Goal: Complete application form

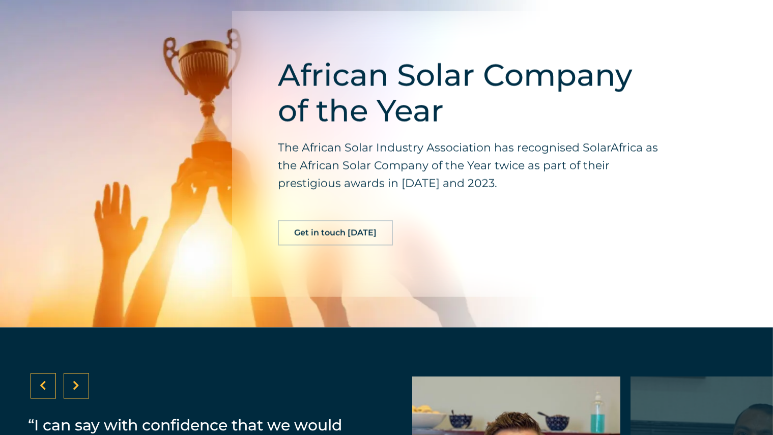
scroll to position [1938, 0]
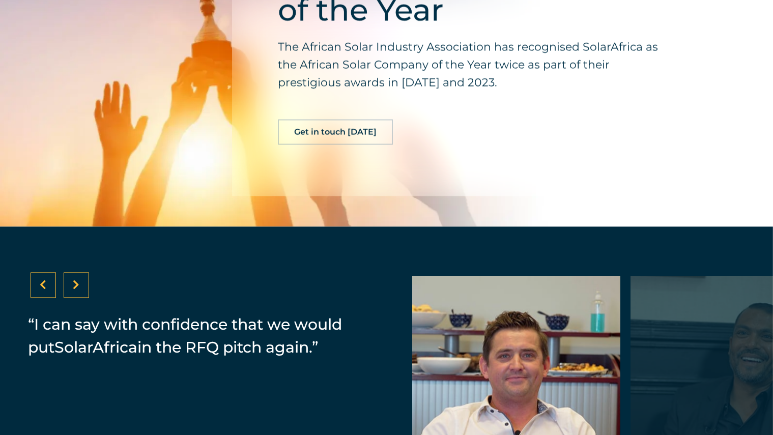
click at [374, 140] on link "Get in touch [DATE]" at bounding box center [335, 131] width 115 height 25
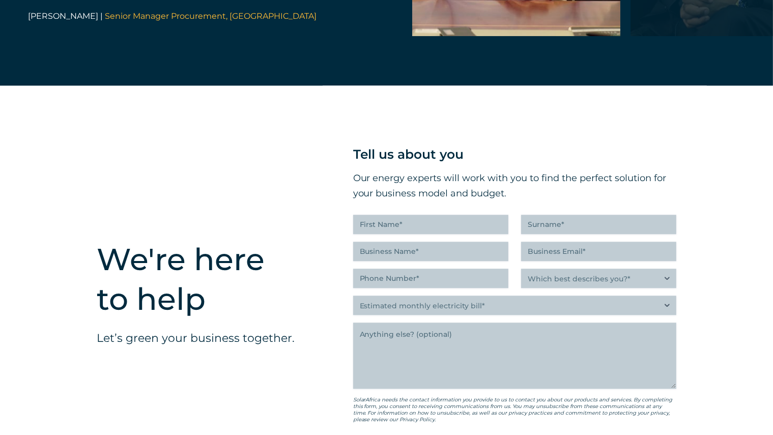
scroll to position [2590, 0]
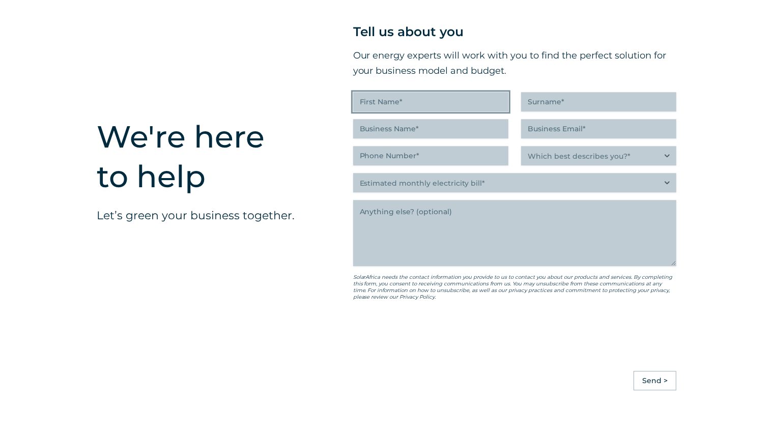
click at [395, 108] on input "First Name (Required)" at bounding box center [430, 101] width 155 height 19
type input "[PERSON_NAME]"
type input "Maluleka"
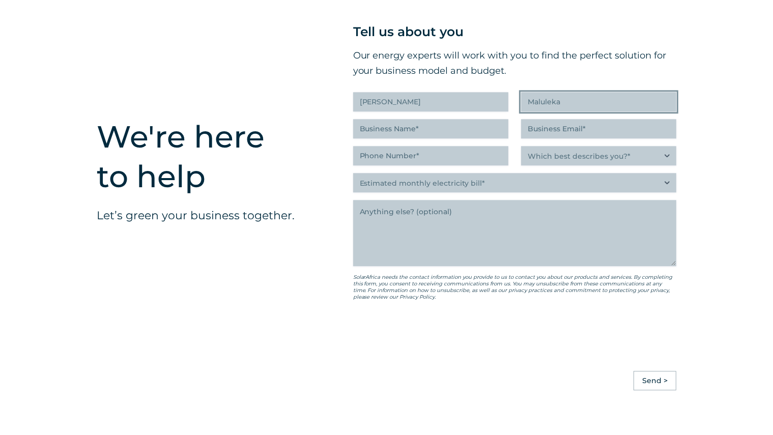
type input "AdcorpBlu"
type input "[EMAIL_ADDRESS][DOMAIN_NAME]"
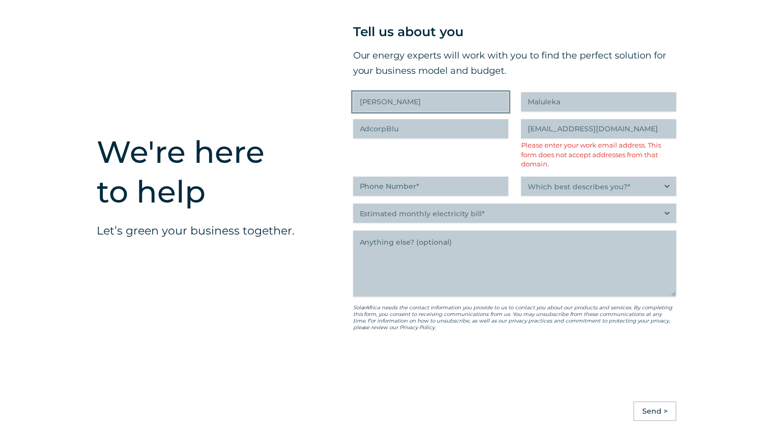
scroll to position [2605, 0]
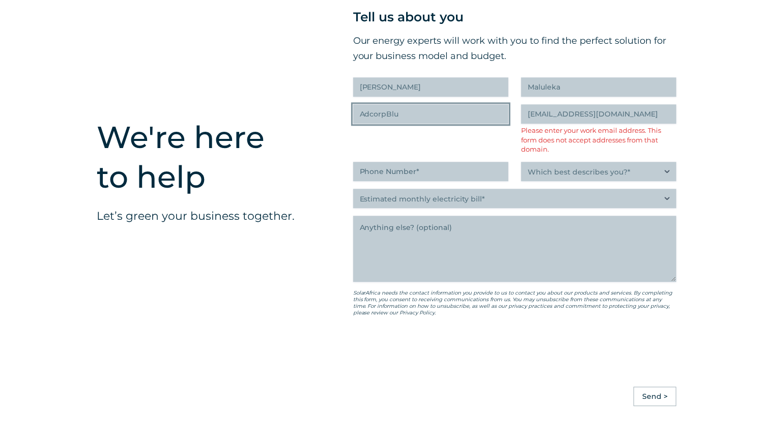
drag, startPoint x: 417, startPoint y: 122, endPoint x: 299, endPoint y: 125, distance: 118.6
click at [299, 125] on div "We're here to help Let’s green your business together. " (Required) " indicates…" at bounding box center [386, 212] width 773 height 529
type input "Huawei"
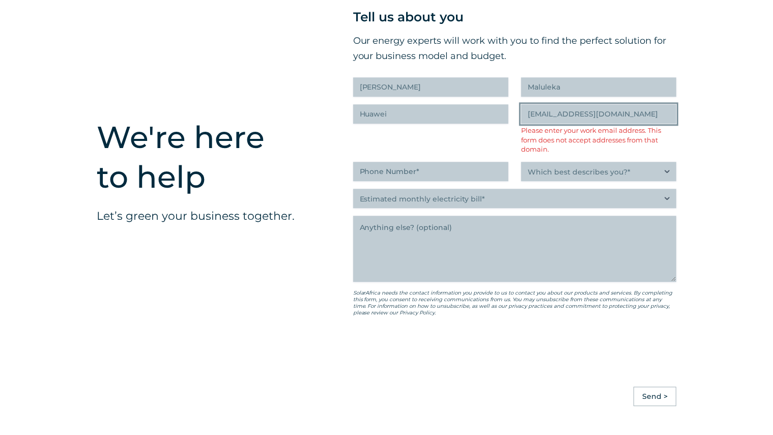
drag, startPoint x: 635, startPoint y: 117, endPoint x: 645, endPoint y: 120, distance: 10.6
click at [645, 120] on input "[EMAIL_ADDRESS][DOMAIN_NAME]" at bounding box center [598, 113] width 155 height 19
drag, startPoint x: 645, startPoint y: 120, endPoint x: 415, endPoint y: 113, distance: 230.1
click at [415, 113] on div "Tell us about you Our energy experts will work with you to find the perfect sol…" at bounding box center [514, 188] width 323 height 363
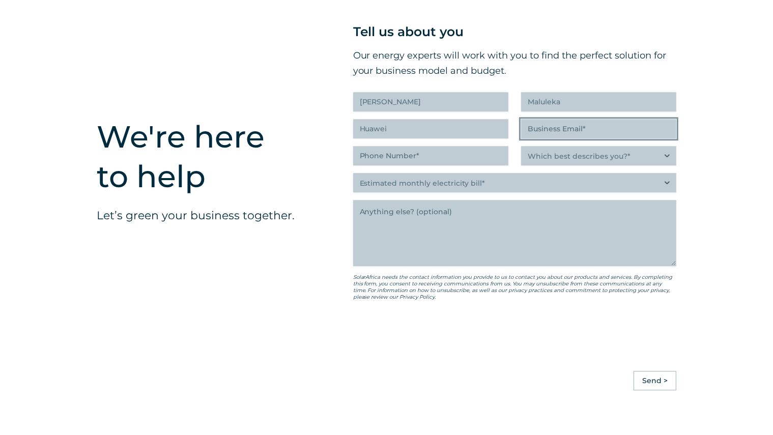
click at [560, 138] on input "Business Email (Required)" at bounding box center [598, 128] width 155 height 19
paste input "[PERSON_NAME][EMAIL_ADDRESS][DOMAIN_NAME]"
type input "[PERSON_NAME][EMAIL_ADDRESS][DOMAIN_NAME]"
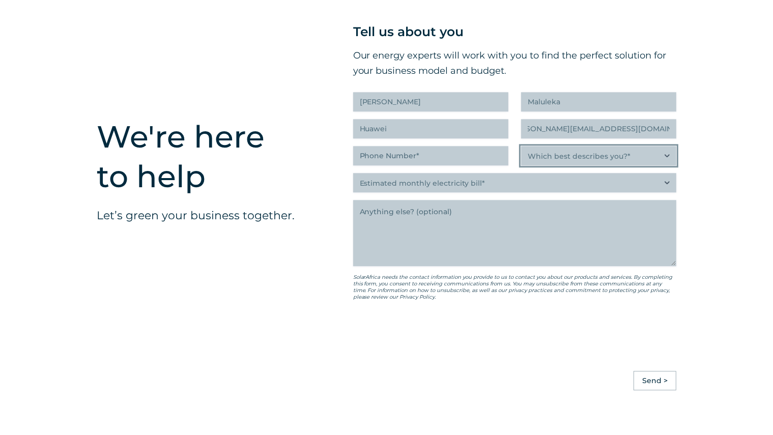
scroll to position [0, 0]
click at [552, 158] on select "Which best describes you?* Researching and identifying the best energy solution…" at bounding box center [598, 155] width 155 height 19
select select "Researching and identifying the best energy solutions on behalf of the business…"
click at [521, 153] on select "Which best describes you?* Researching and identifying the best energy solution…" at bounding box center [598, 155] width 155 height 19
click at [437, 151] on div "Tell us about you Our energy experts will work with you to find the perfect sol…" at bounding box center [514, 187] width 323 height 332
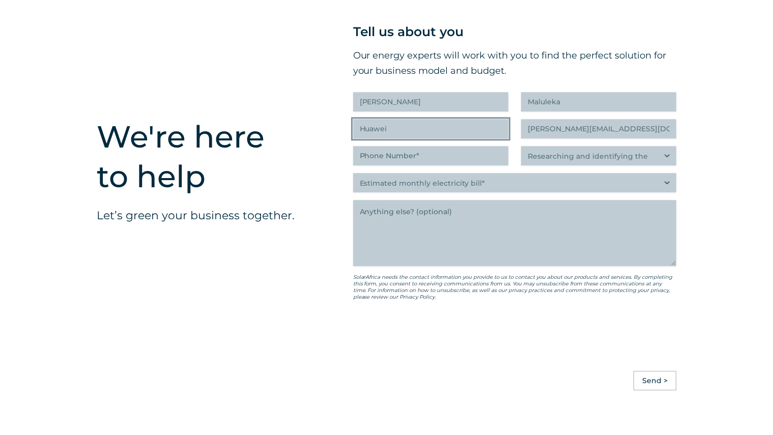
click at [418, 138] on input "Huawei" at bounding box center [430, 128] width 155 height 19
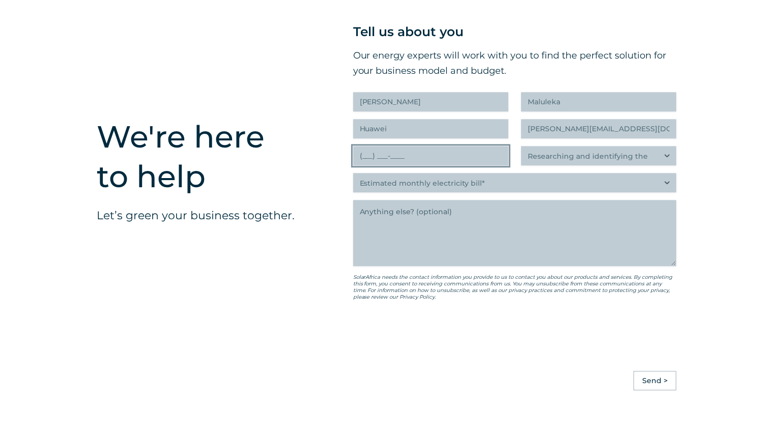
click at [415, 159] on input "(___) ___-____" at bounding box center [430, 155] width 155 height 19
type input "(081) 813-9906"
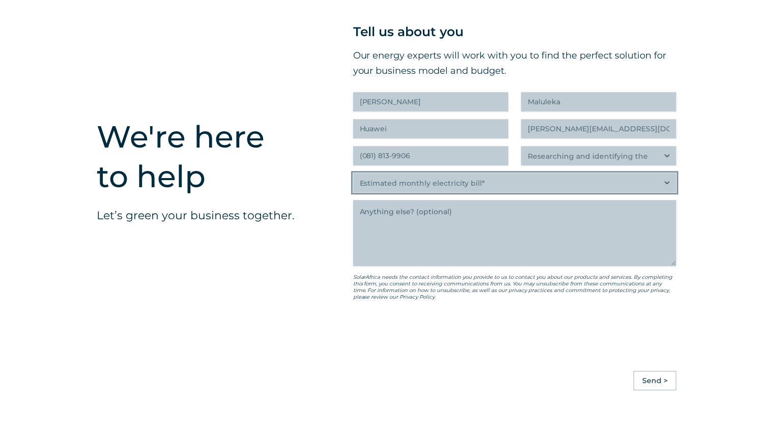
click at [411, 192] on select "Estimated monthly electricity bill* Less than R500K More than R500K" at bounding box center [514, 182] width 323 height 19
select select "More than R500K"
click at [353, 180] on select "Estimated monthly electricity bill* Less than R500K More than R500K" at bounding box center [514, 182] width 323 height 19
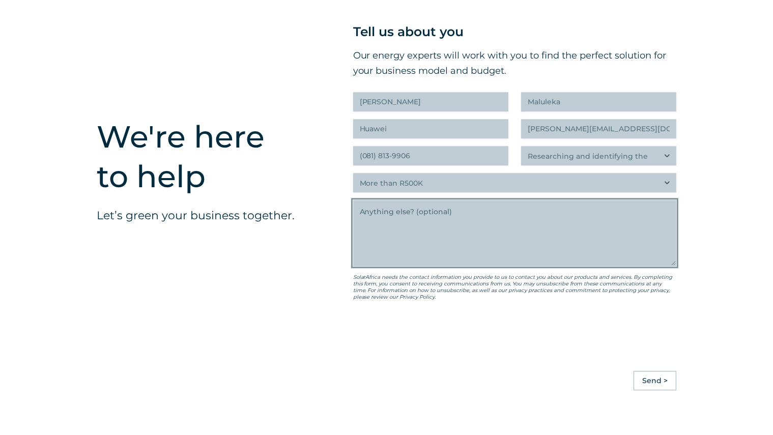
click at [401, 222] on textarea "Anything else" at bounding box center [514, 233] width 323 height 66
paste textarea "[PERSON_NAME][EMAIL_ADDRESS][DOMAIN_NAME]"
type textarea "Pleease kindly contact me on [PERSON_NAME][EMAIL_ADDRESS][DOMAIN_NAME]. We woul…"
drag, startPoint x: 421, startPoint y: 239, endPoint x: 452, endPoint y: 238, distance: 30.5
click at [452, 238] on textarea "Pleease kindly contact me on [PERSON_NAME][EMAIL_ADDRESS][DOMAIN_NAME]. We woul…" at bounding box center [514, 233] width 323 height 66
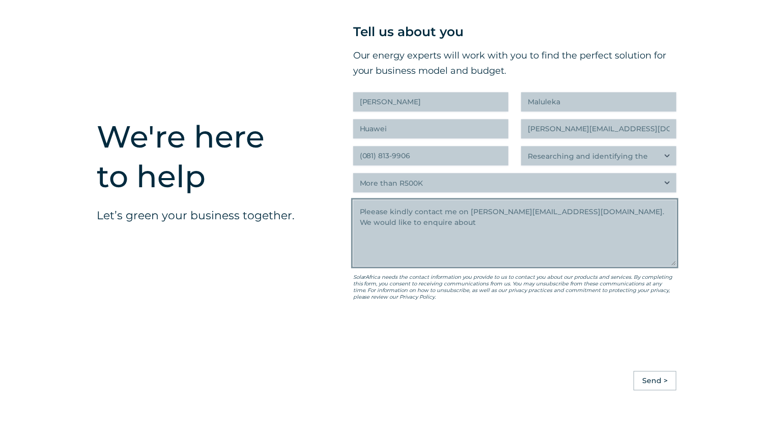
click at [452, 238] on textarea "Pleease kindly contact me on [PERSON_NAME][EMAIL_ADDRESS][DOMAIN_NAME]. We woul…" at bounding box center [514, 233] width 323 height 66
drag, startPoint x: 449, startPoint y: 233, endPoint x: 340, endPoint y: 218, distance: 110.4
click at [340, 218] on div "" (Required) " indicates required fields Tell us about you Our energy experts w…" at bounding box center [515, 197] width 384 height 468
paste textarea "I am writing to inquire about your solar panel installation services. We are pl…"
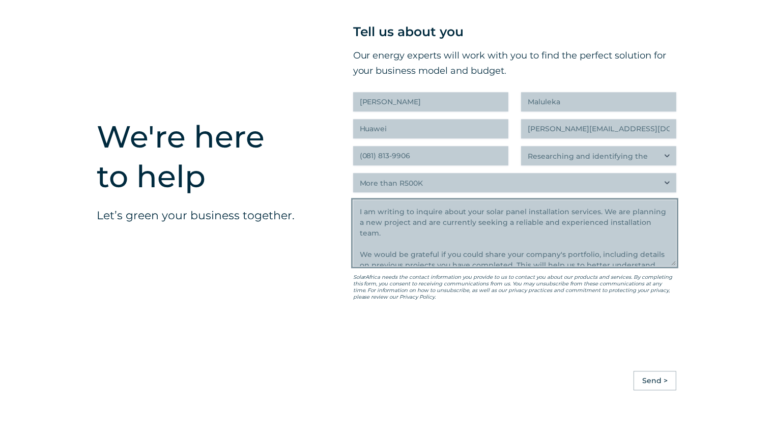
click at [357, 218] on textarea "I am writing to inquire about your solar panel installation services. We are pl…" at bounding box center [514, 233] width 323 height 66
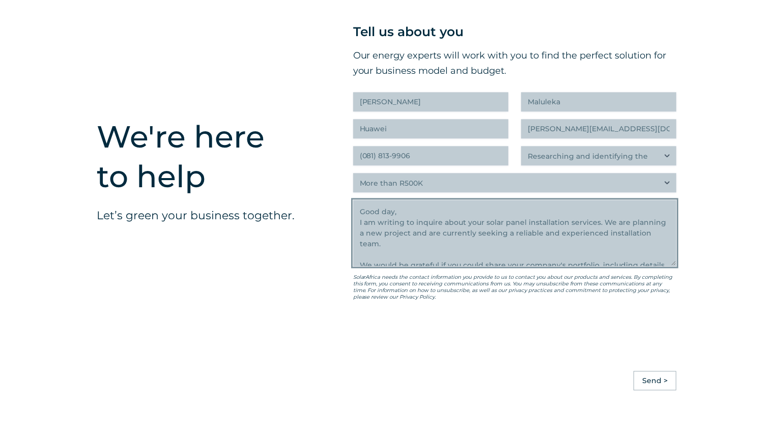
drag, startPoint x: 599, startPoint y: 227, endPoint x: 507, endPoint y: 223, distance: 92.2
click at [507, 223] on textarea "Good day, I am writing to inquire about your solar panel installation services.…" at bounding box center [514, 233] width 323 height 66
click at [495, 248] on textarea "Good day, I am writing to inquire about your solar panel installation services.…" at bounding box center [514, 233] width 323 height 66
click at [470, 217] on textarea "Good day, I am writing to inquire about your solar panel installation services.…" at bounding box center [514, 233] width 323 height 66
drag, startPoint x: 377, startPoint y: 241, endPoint x: 337, endPoint y: 242, distance: 39.2
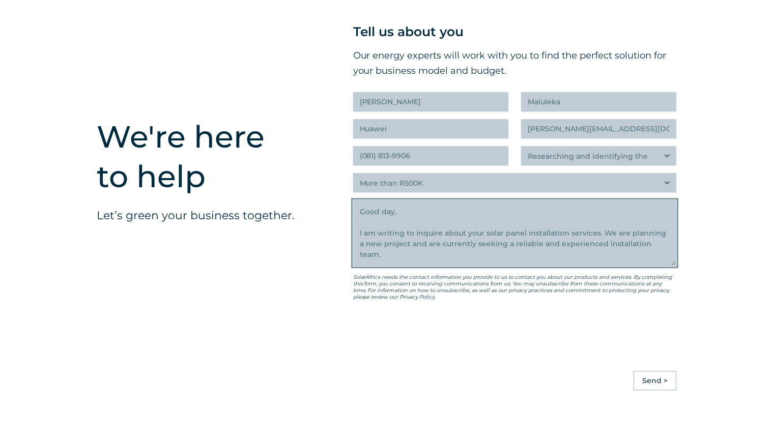
click at [337, 242] on div "" (Required) " indicates required fields Tell us about you Our energy experts w…" at bounding box center [515, 197] width 384 height 468
drag, startPoint x: 534, startPoint y: 240, endPoint x: 603, endPoint y: 242, distance: 69.2
click at [603, 242] on textarea "Good day, We would like to enquire about your installation (not the equipment) …" at bounding box center [514, 233] width 323 height 66
click at [531, 241] on textarea "Good day, We would like to enquire about your installation (excluding the equip…" at bounding box center [514, 233] width 323 height 66
click at [408, 253] on textarea "Good day, We would like to enquire about your installation services (excluding …" at bounding box center [514, 233] width 323 height 66
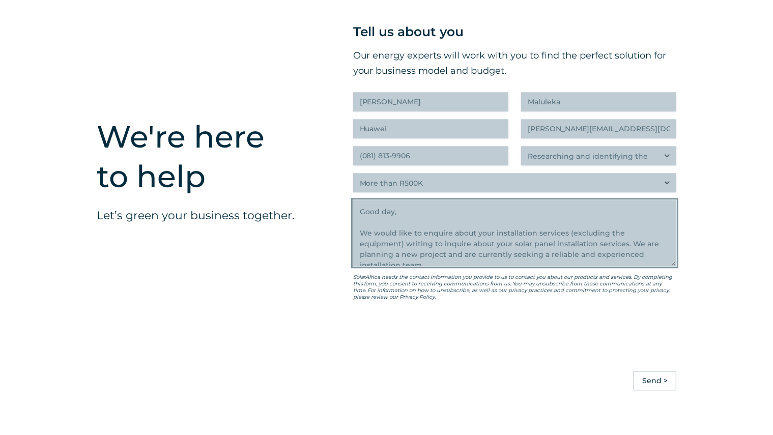
scroll to position [5, 0]
drag, startPoint x: 425, startPoint y: 269, endPoint x: 403, endPoint y: 248, distance: 30.2
click at [403, 248] on textarea "Good day, We would like to enquire about your installation services (excluding …" at bounding box center [514, 233] width 323 height 66
type textarea "Good day, We would like to enquire about your installation services (excluding …"
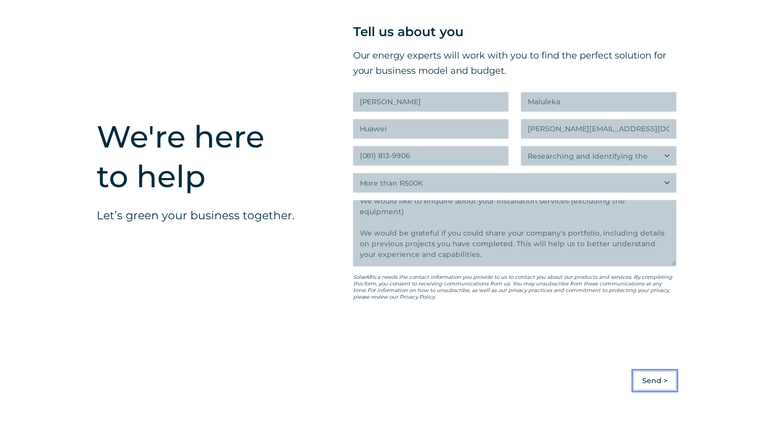
click at [649, 384] on input "Send >" at bounding box center [654, 380] width 43 height 19
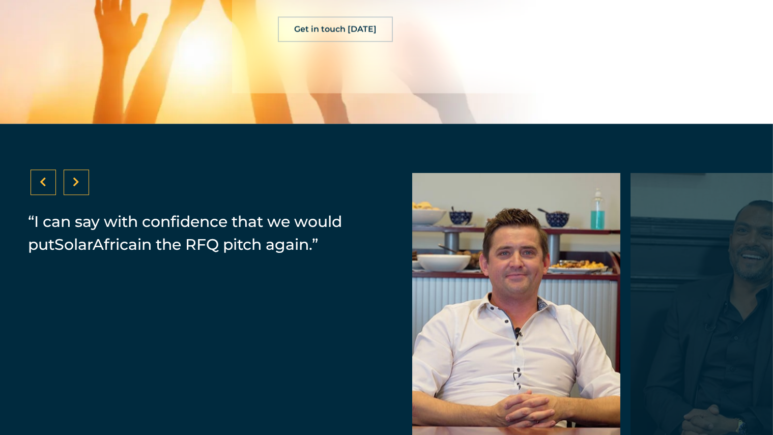
scroll to position [1938, 0]
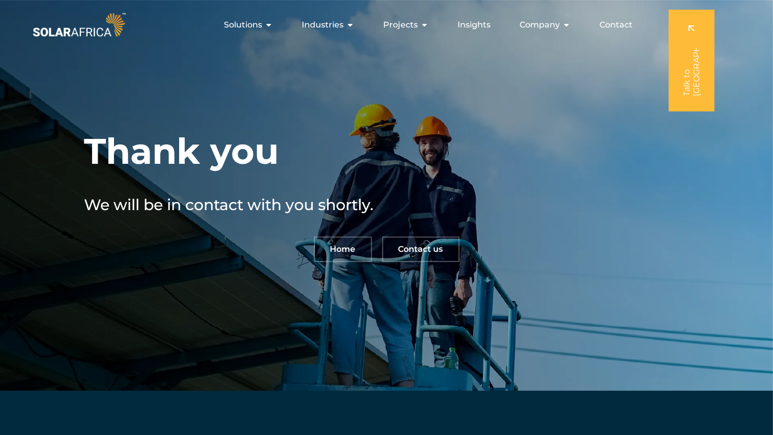
scroll to position [256, 0]
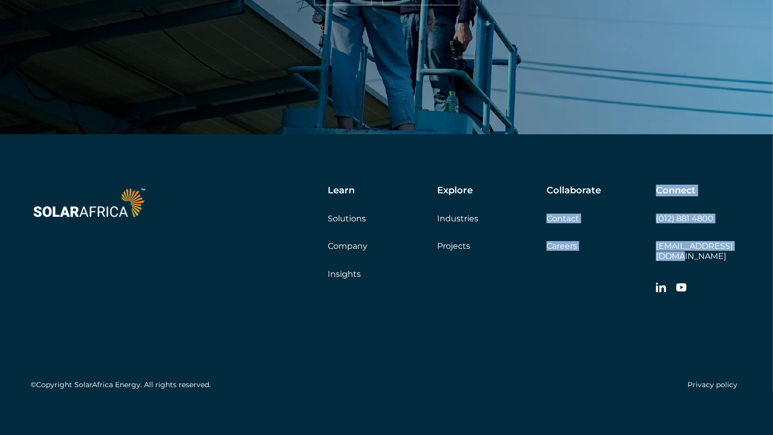
drag, startPoint x: 741, startPoint y: 244, endPoint x: 652, endPoint y: 248, distance: 89.2
click at [652, 248] on div "Learn Solutions Company Insights Explore Industries Projects Collaborate Contac…" at bounding box center [468, 242] width 547 height 114
click at [639, 258] on div "Learn Solutions Company Insights Explore Industries Projects Collaborate Contac…" at bounding box center [468, 242] width 547 height 114
